Goal: Navigation & Orientation: Find specific page/section

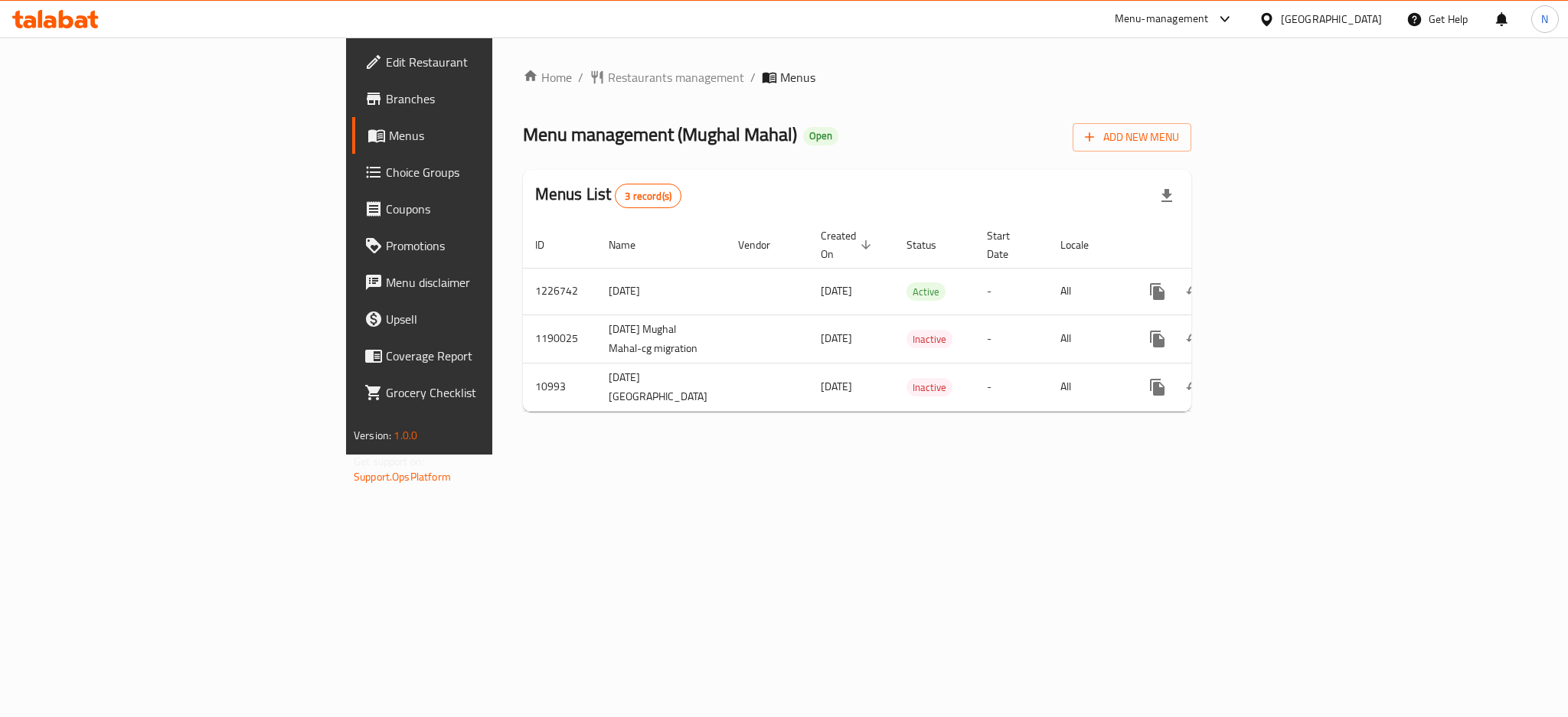
click at [1275, 25] on icon at bounding box center [1266, 20] width 16 height 16
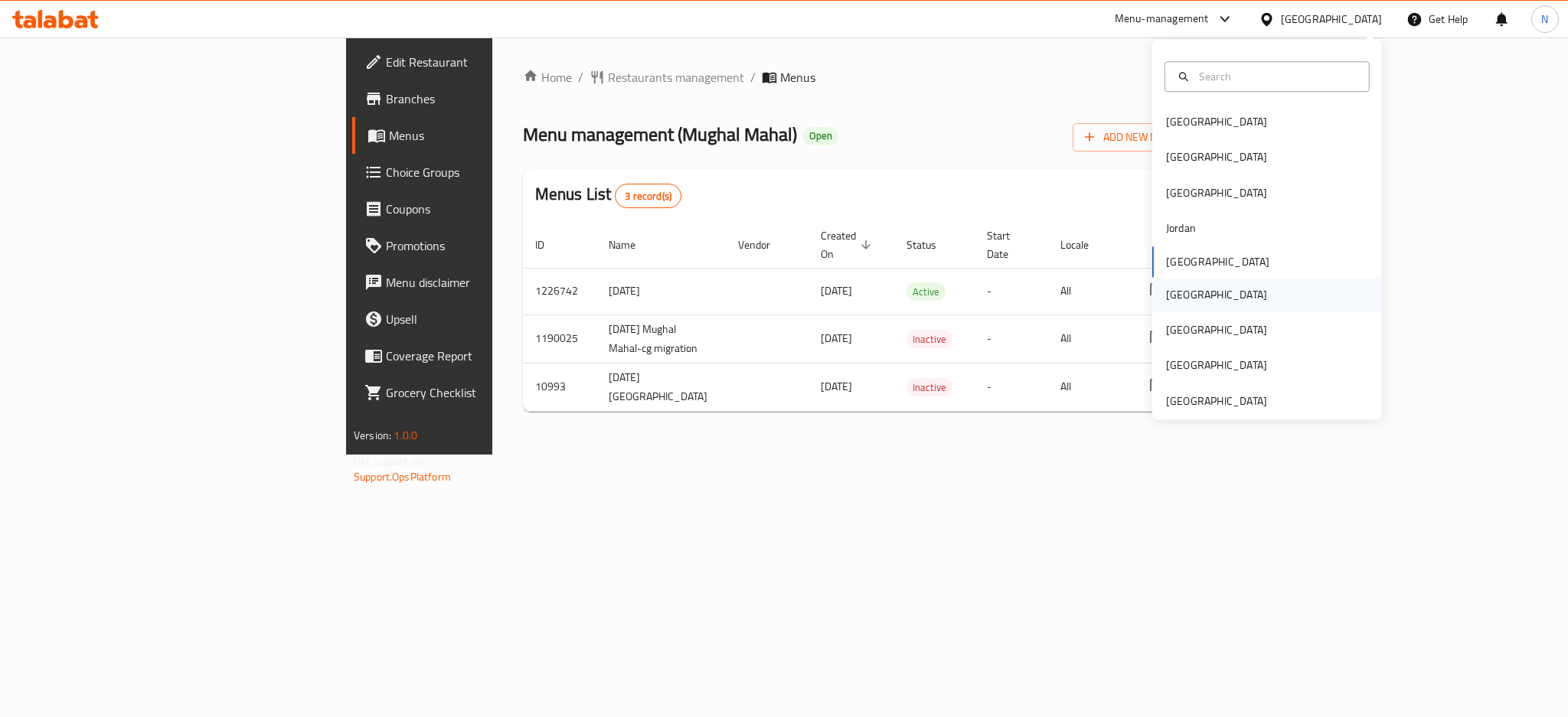
click at [1191, 291] on div "[GEOGRAPHIC_DATA]" at bounding box center [1266, 294] width 229 height 35
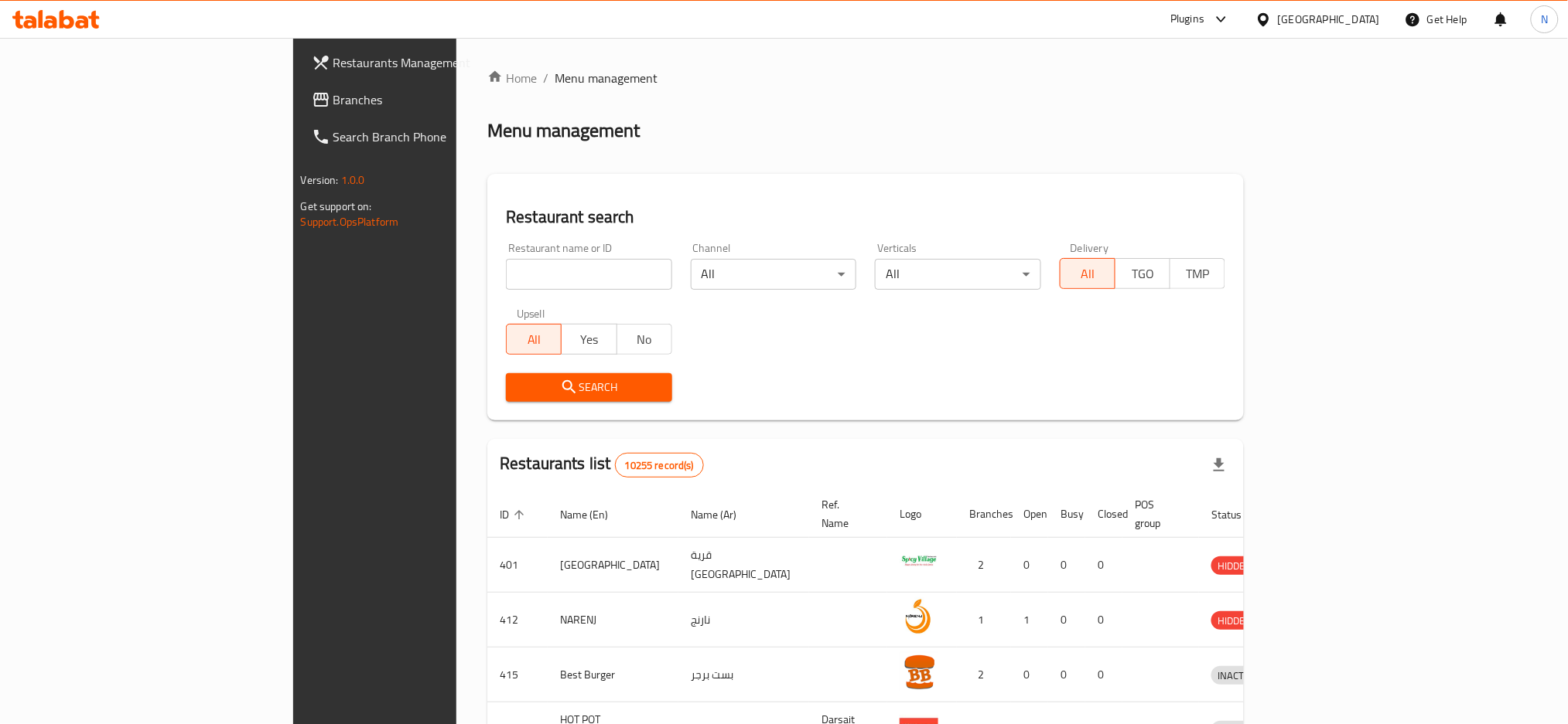
click at [333, 106] on span "Branches" at bounding box center [438, 100] width 209 height 19
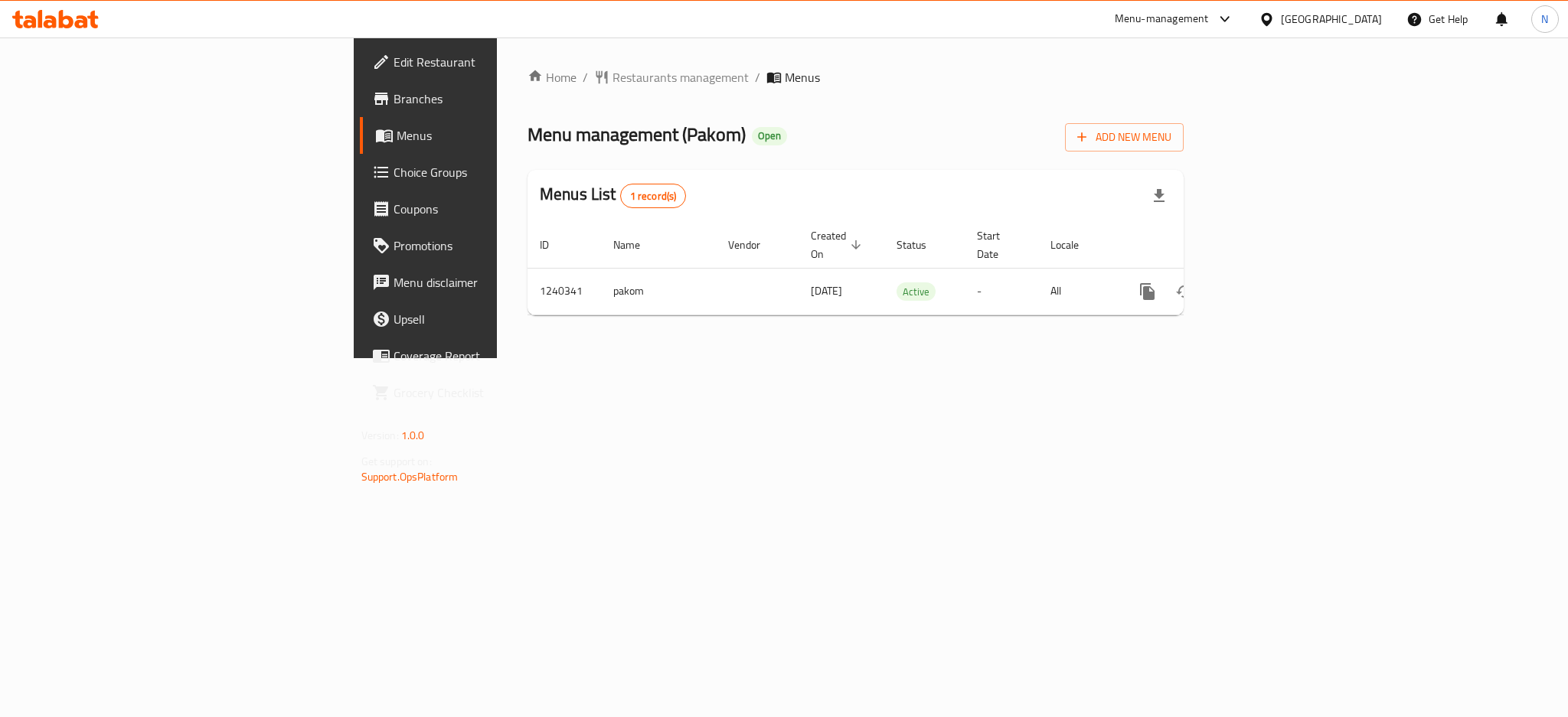
click at [1272, 22] on icon at bounding box center [1266, 18] width 11 height 13
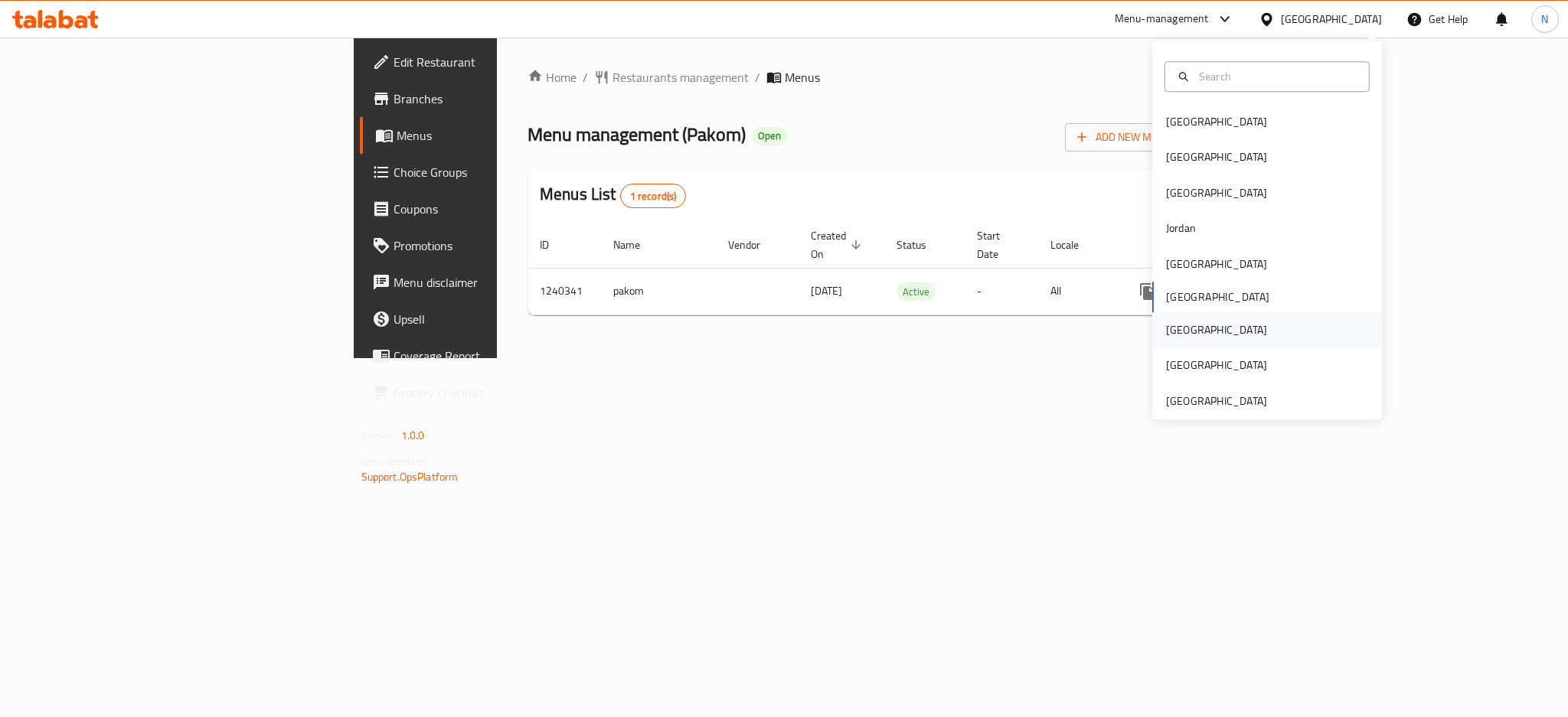
click at [1186, 330] on div "[GEOGRAPHIC_DATA]" at bounding box center [1216, 330] width 126 height 35
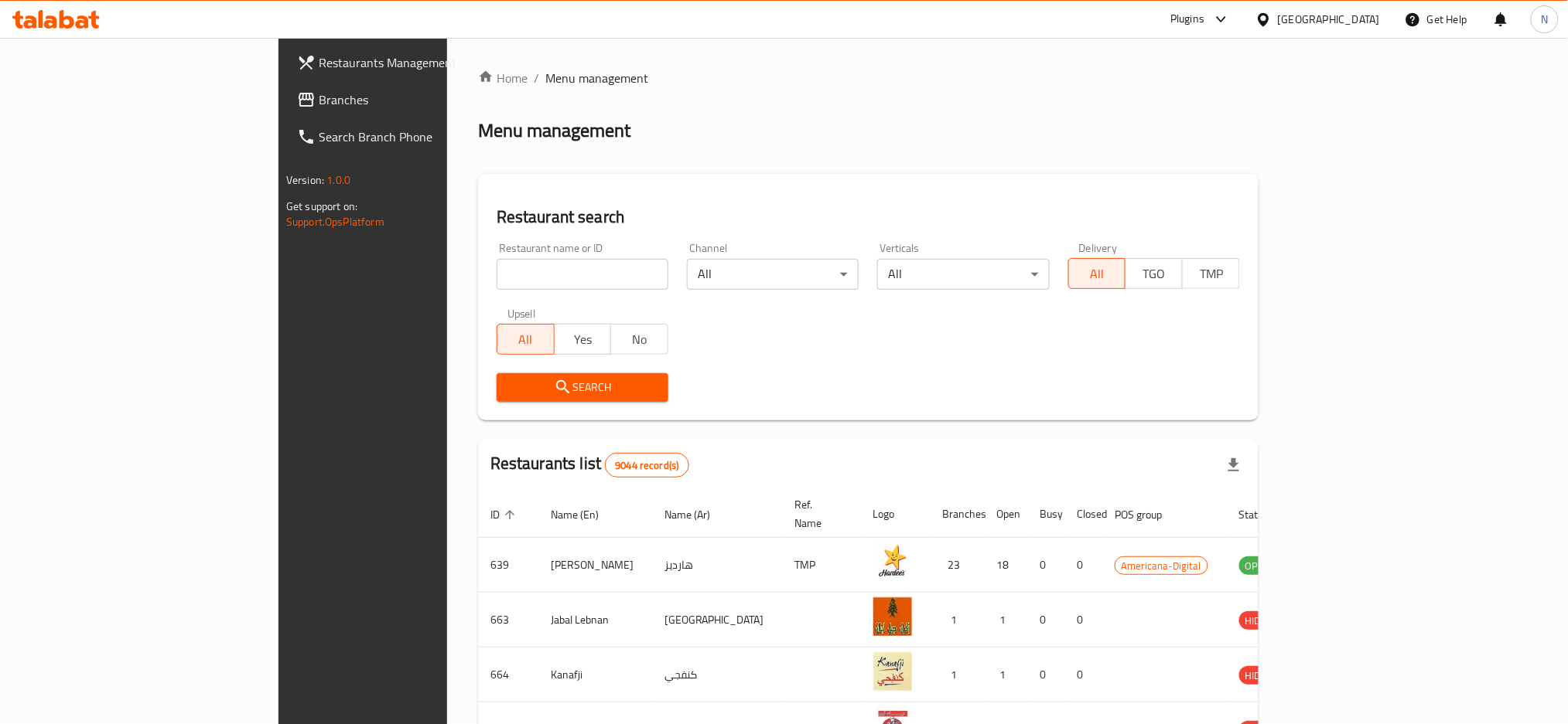
click at [318, 91] on span "Branches" at bounding box center [423, 100] width 209 height 19
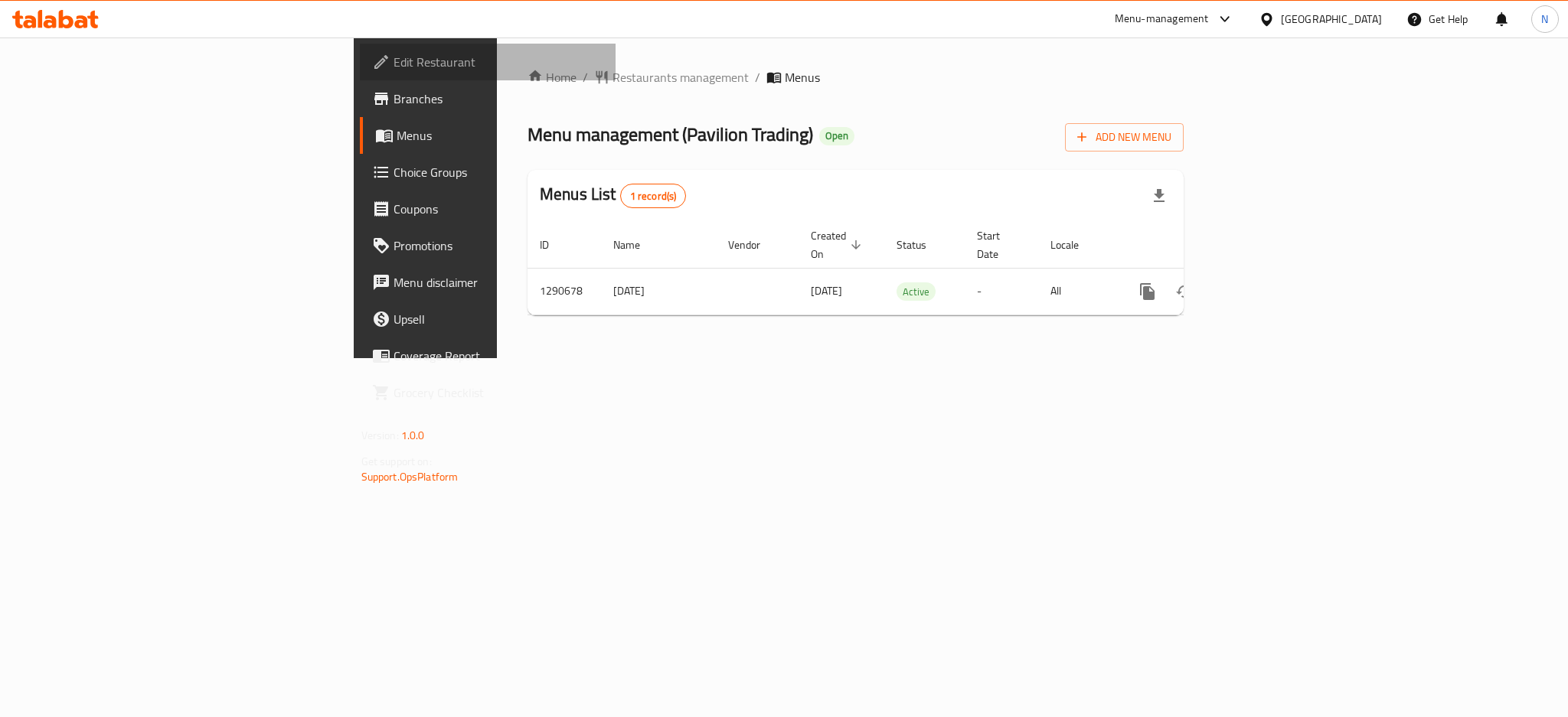
click at [393, 70] on span "Edit Restaurant" at bounding box center [498, 62] width 210 height 19
